Goal: Task Accomplishment & Management: Manage account settings

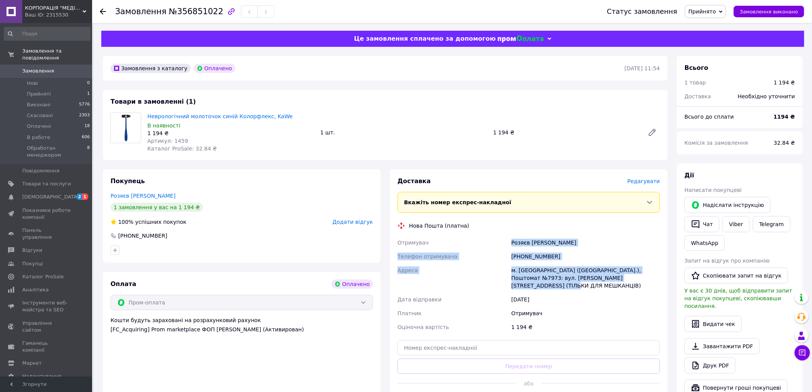
drag, startPoint x: 509, startPoint y: 242, endPoint x: 648, endPoint y: 278, distance: 143.8
click at [648, 278] on div "Отримувач Розяєв Максим Телефон отримувача +380937612518 Адреса м. Київ (Київсь…" at bounding box center [528, 285] width 265 height 98
click at [708, 226] on button "Чат" at bounding box center [701, 224] width 35 height 16
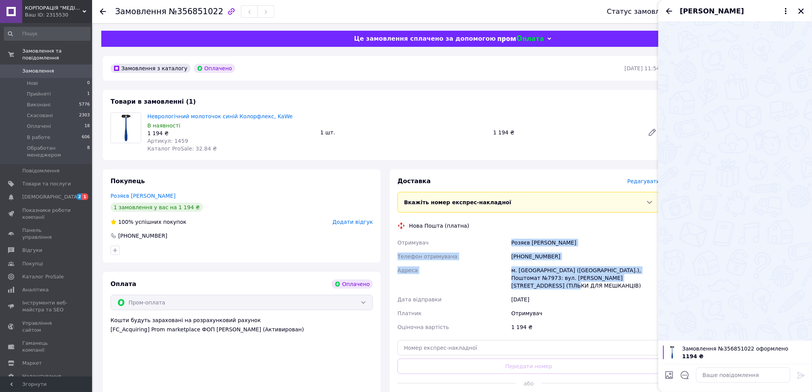
drag, startPoint x: 672, startPoint y: 8, endPoint x: 676, endPoint y: 12, distance: 4.9
click at [672, 9] on icon "Назад" at bounding box center [668, 11] width 9 height 9
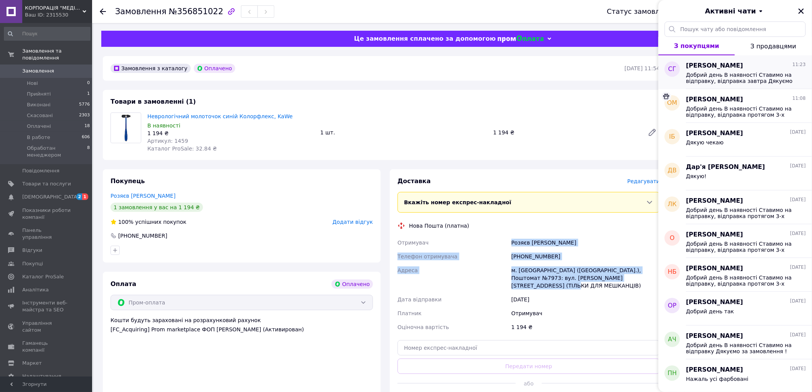
click at [736, 81] on span "Добрий день В наявності Ставимо на відправку, відправка завтра Дякуємо за замов…" at bounding box center [740, 78] width 109 height 12
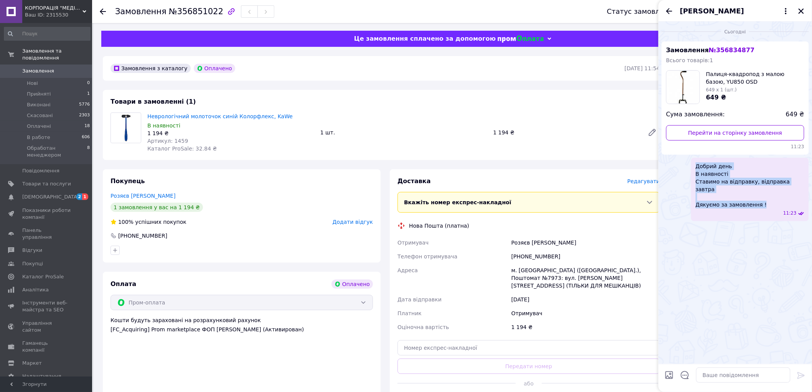
drag, startPoint x: 762, startPoint y: 199, endPoint x: 695, endPoint y: 163, distance: 76.6
click at [695, 163] on div "Добрий день В наявності Ставимо на відправку, відправка завтра Дякуємо за замов…" at bounding box center [750, 189] width 118 height 63
copy span "Добрий день В наявності Ставимо на відправку, відправка завтра Дякуємо за замов…"
click at [671, 10] on icon "Назад" at bounding box center [668, 11] width 9 height 9
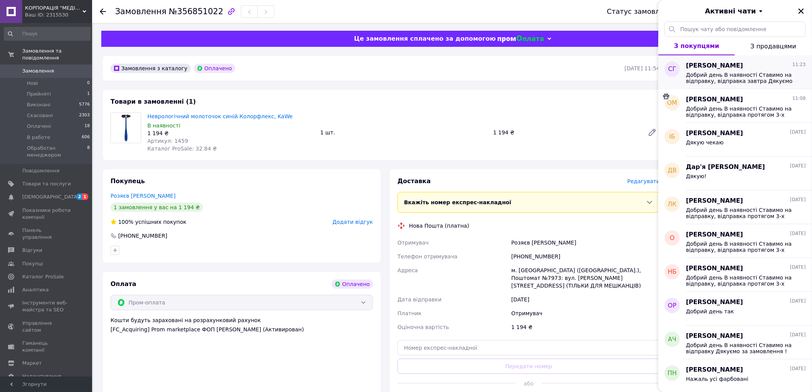
click at [712, 78] on span "Добрий день В наявності Ставимо на відправку, відправка завтра Дякуємо за замов…" at bounding box center [740, 78] width 109 height 12
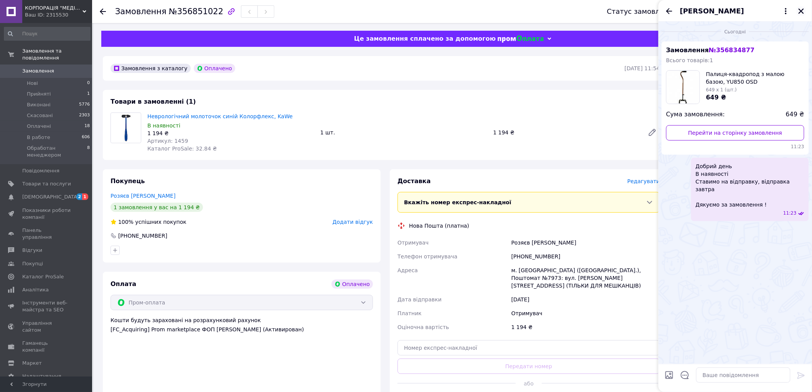
click at [797, 9] on button "Закрити" at bounding box center [800, 11] width 9 height 9
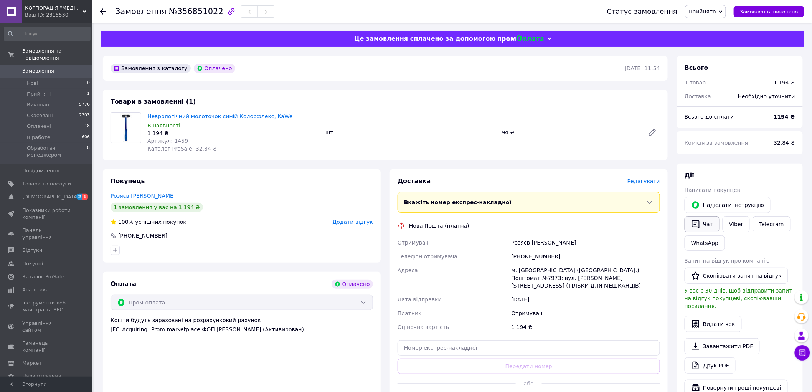
click at [700, 227] on icon "button" at bounding box center [695, 223] width 9 height 9
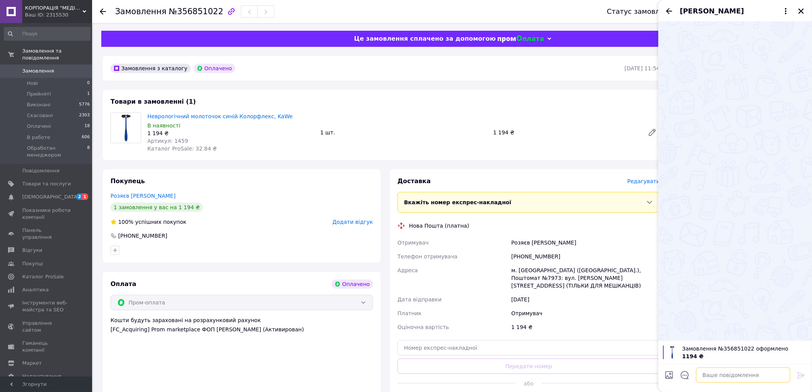
click at [741, 375] on textarea at bounding box center [743, 374] width 94 height 15
paste textarea "Добрий день В наявності Ставимо на відправку, відправка завтра Дякуємо за замов…"
type textarea "Добрий день В наявності Ставимо на відправку, відправка завтра Дякуємо за замов…"
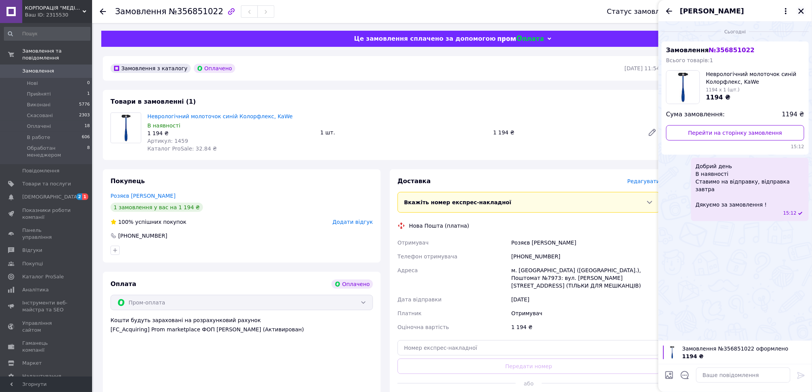
click at [803, 11] on icon "Закрити" at bounding box center [801, 11] width 7 height 7
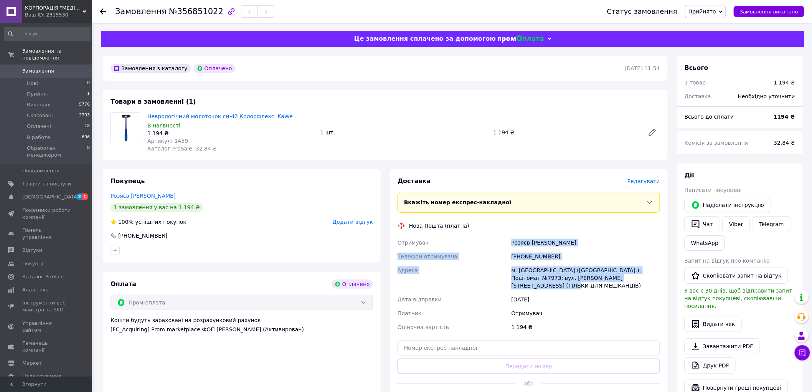
drag, startPoint x: 510, startPoint y: 240, endPoint x: 642, endPoint y: 277, distance: 137.0
click at [642, 277] on div "Отримувач Розяєв Максим Телефон отримувача +380937612518 Адреса м. Київ (Київсь…" at bounding box center [528, 285] width 265 height 98
copy div "Розяєв Максим Телефон отримувача +380937612518 Адреса м. Київ (Київська обл.), …"
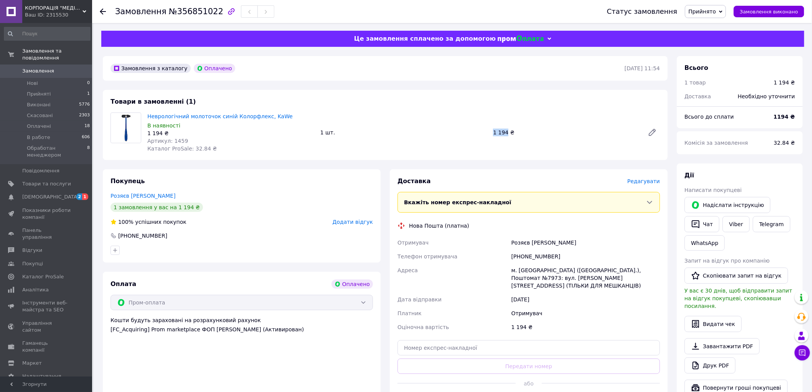
drag, startPoint x: 493, startPoint y: 139, endPoint x: 506, endPoint y: 138, distance: 13.8
click at [506, 138] on div "Неврологічний молоточок синій Колорфлекс, KaWe В наявності 1 194 ₴ Артикул: 145…" at bounding box center [403, 132] width 519 height 43
copy div "1 194"
drag, startPoint x: 209, startPoint y: 10, endPoint x: 173, endPoint y: 12, distance: 36.1
click at [173, 12] on span "№356851022" at bounding box center [196, 11] width 54 height 9
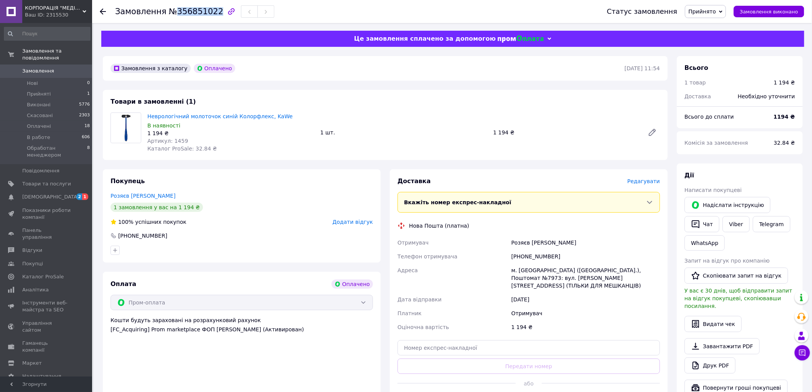
copy span "356851022"
click at [716, 8] on span "Прийнято" at bounding box center [702, 11] width 28 height 6
click at [720, 51] on li "Оплачено" at bounding box center [721, 50] width 72 height 12
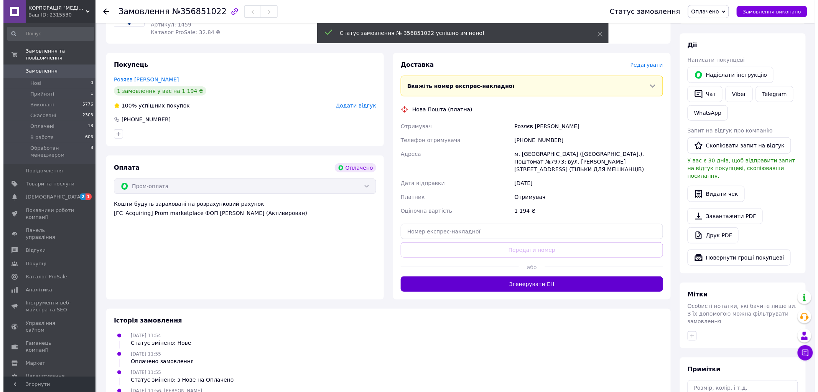
scroll to position [128, 0]
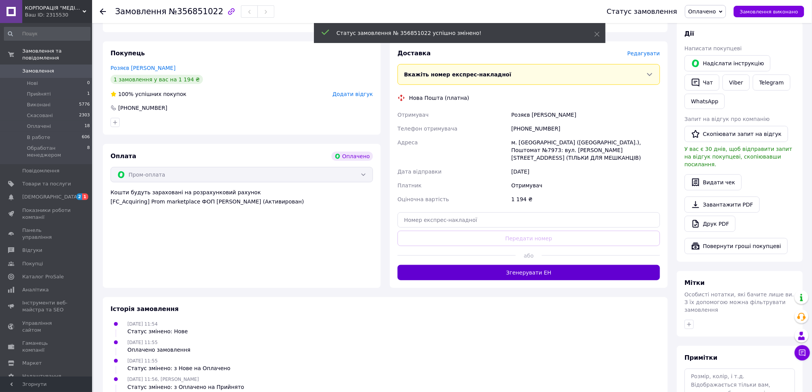
click at [531, 265] on button "Згенерувати ЕН" at bounding box center [528, 272] width 262 height 15
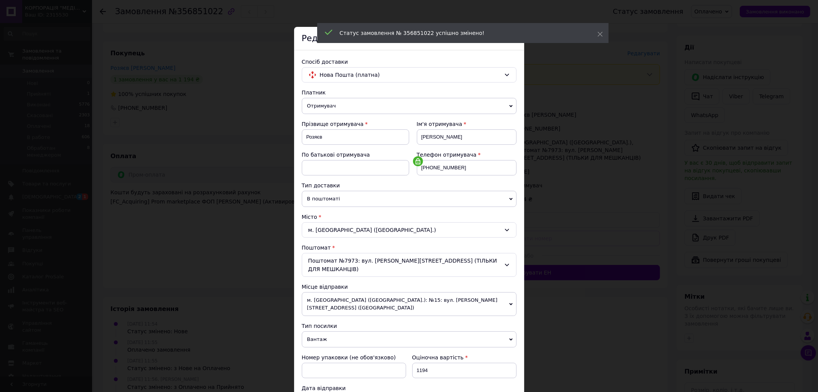
scroll to position [246, 0]
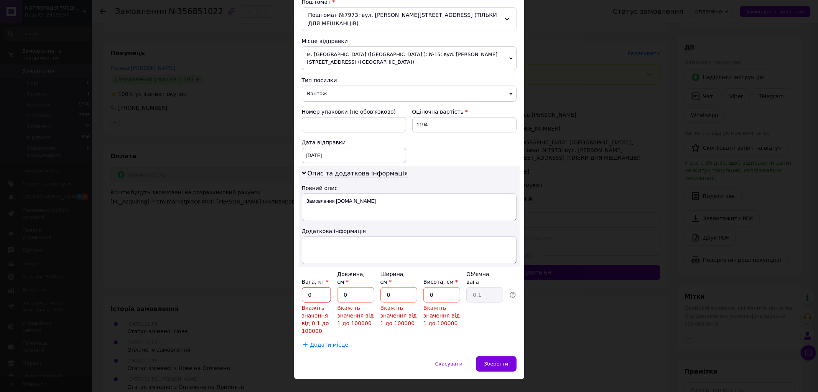
click at [323, 287] on input "0" at bounding box center [317, 294] width 30 height 15
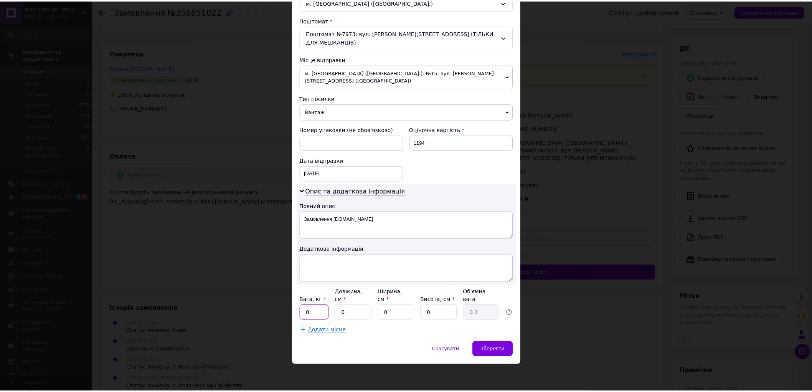
scroll to position [213, 0]
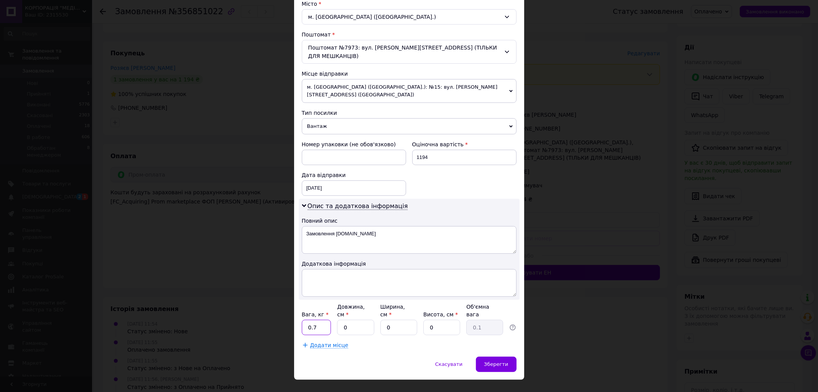
type input "0.7"
click at [343, 320] on input "0" at bounding box center [355, 327] width 37 height 15
type input "20"
click at [384, 320] on input "0" at bounding box center [399, 327] width 37 height 15
type input "10"
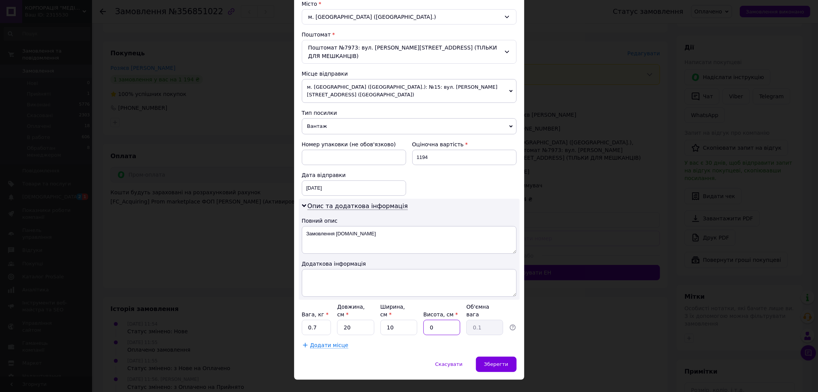
click at [427, 320] on input "0" at bounding box center [442, 327] width 37 height 15
type input "10"
type input "0.5"
type input "10"
click at [476, 356] on div "Скасувати   Зберегти" at bounding box center [409, 367] width 230 height 23
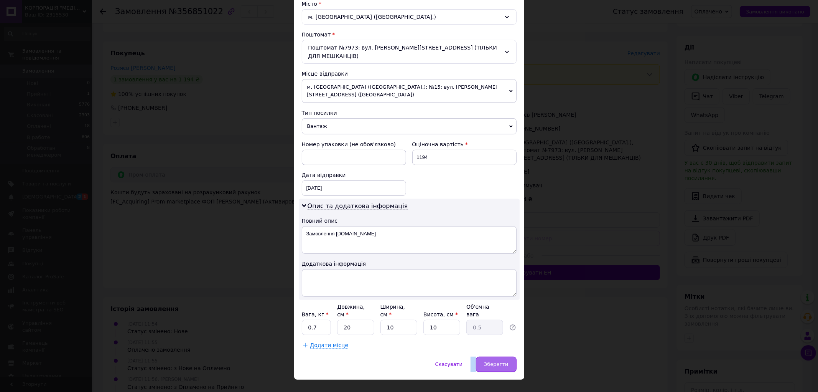
click at [489, 361] on span "Зберегти" at bounding box center [496, 364] width 24 height 6
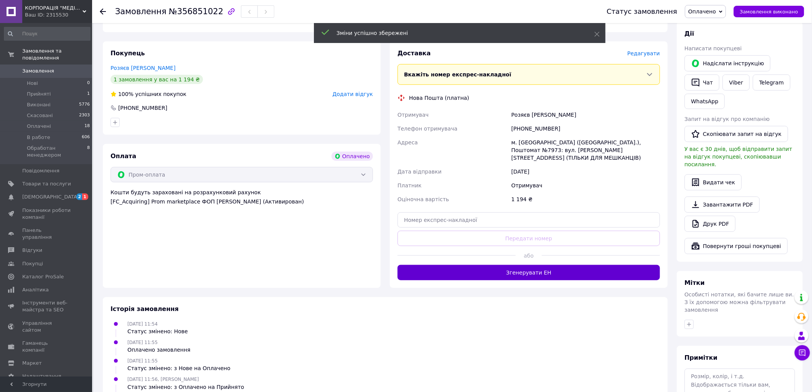
click at [538, 268] on button "Згенерувати ЕН" at bounding box center [528, 272] width 262 height 15
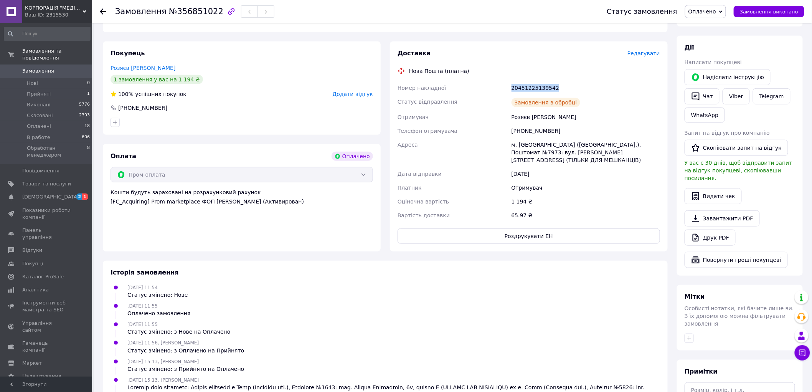
drag, startPoint x: 511, startPoint y: 89, endPoint x: 571, endPoint y: 91, distance: 60.3
click at [571, 91] on div "20451225139542" at bounding box center [586, 88] width 152 height 14
copy div "20451225139542"
